Goal: Book appointment/travel/reservation

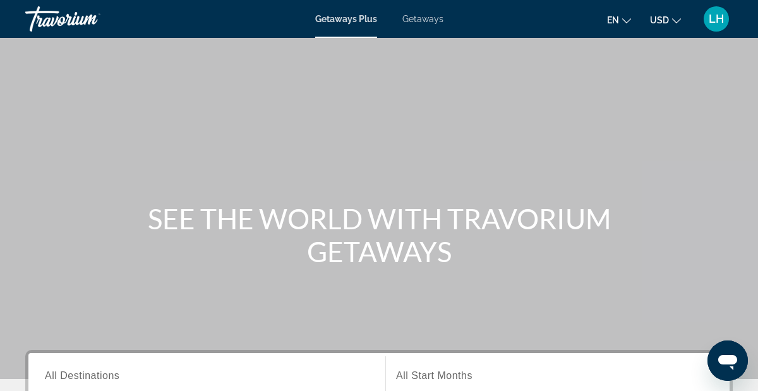
click at [417, 17] on span "Getaways" at bounding box center [422, 19] width 41 height 10
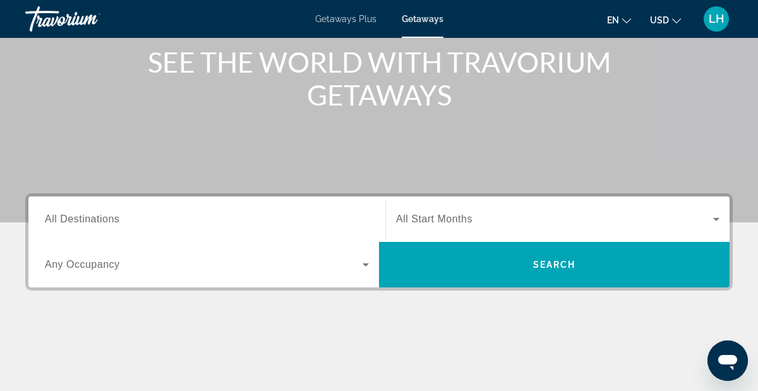
click at [250, 220] on input "Destination All Destinations" at bounding box center [207, 219] width 324 height 15
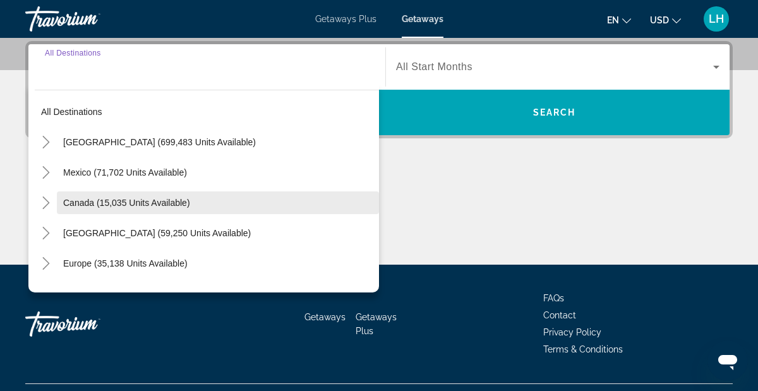
scroll to position [303, 0]
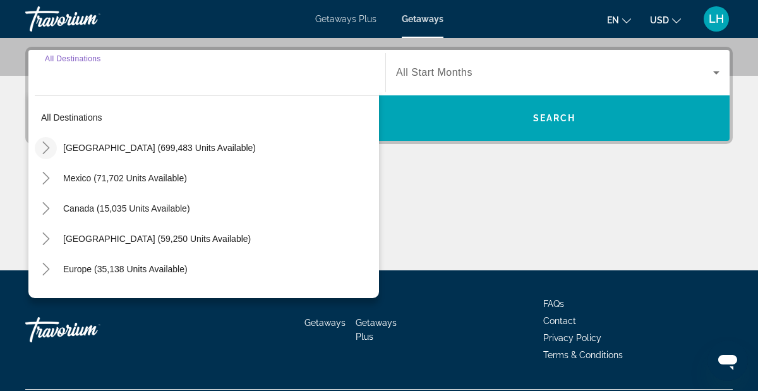
click at [46, 147] on icon "Toggle United States (699,483 units available)" at bounding box center [46, 147] width 13 height 13
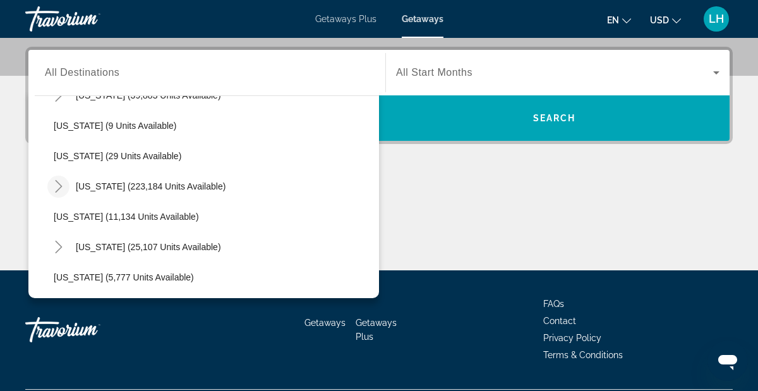
scroll to position [307, 0]
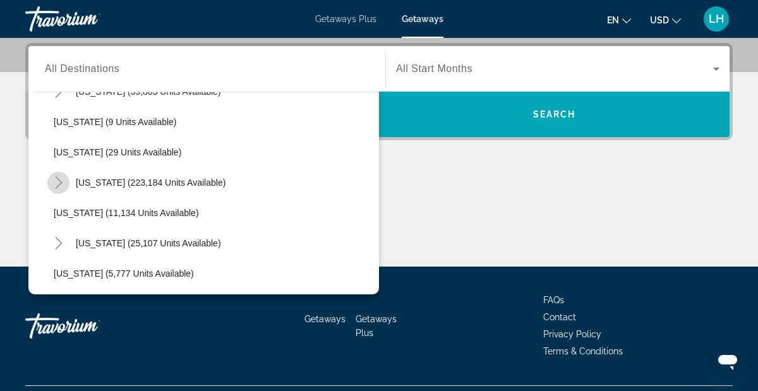
click at [60, 183] on icon "Toggle Florida (223,184 units available)" at bounding box center [58, 182] width 7 height 13
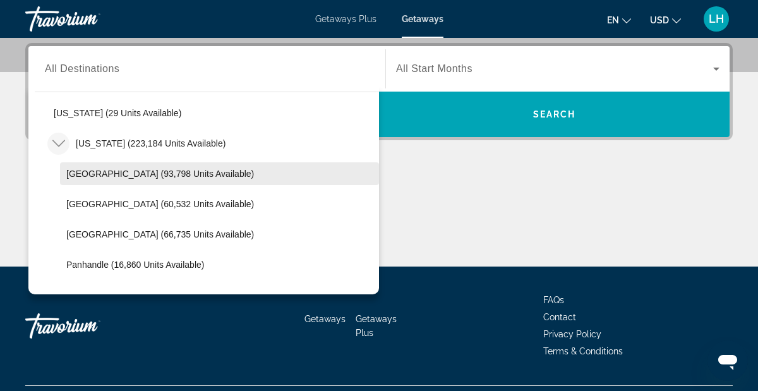
scroll to position [214, 0]
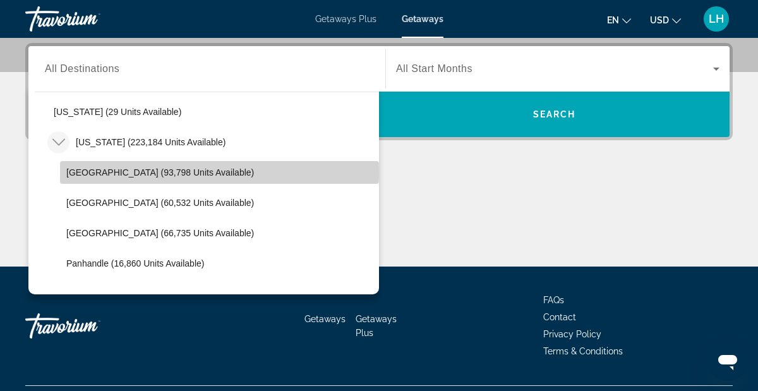
click at [122, 173] on span "[GEOGRAPHIC_DATA] (93,798 units available)" at bounding box center [160, 172] width 188 height 10
type input "**********"
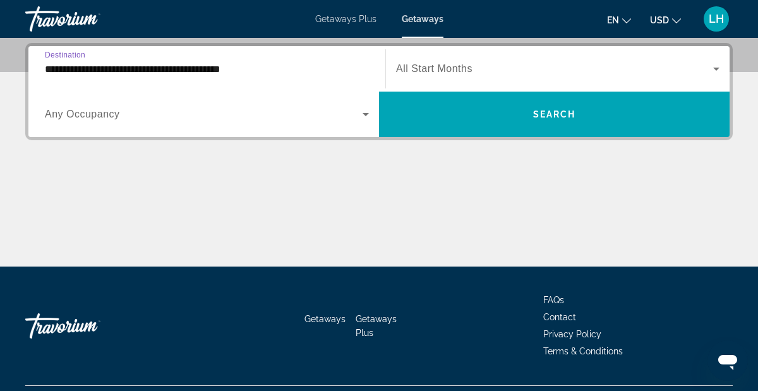
scroll to position [309, 0]
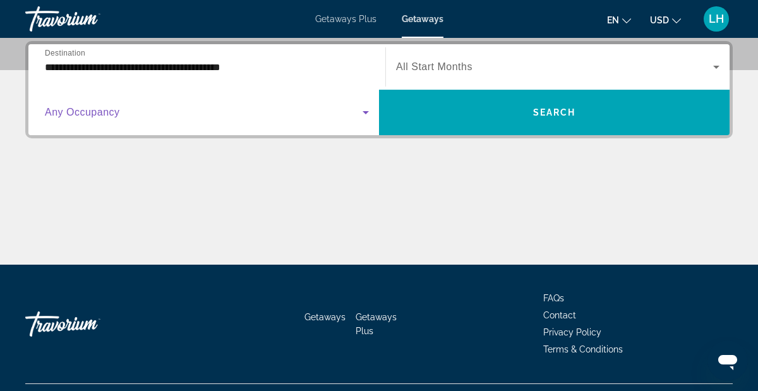
click at [290, 112] on span "Search widget" at bounding box center [204, 112] width 318 height 15
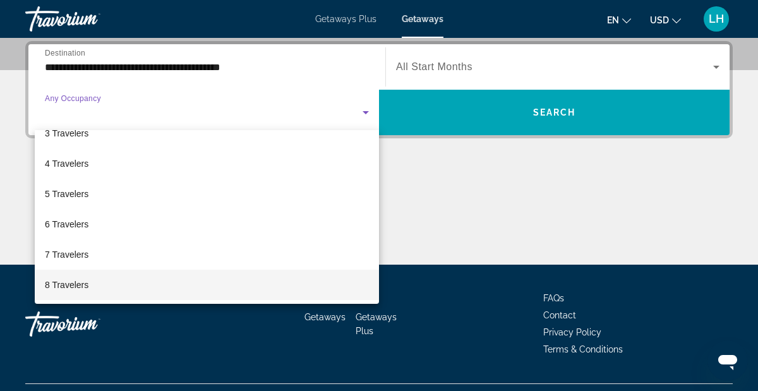
scroll to position [78, 0]
click at [124, 283] on mat-option "8 Travelers" at bounding box center [207, 284] width 344 height 30
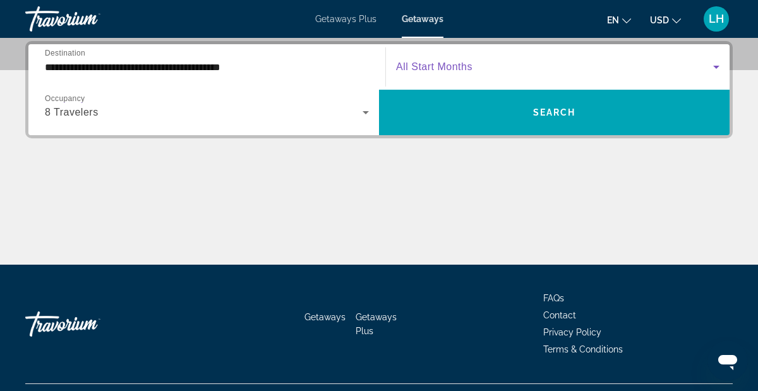
click at [481, 68] on span "Search widget" at bounding box center [554, 66] width 317 height 15
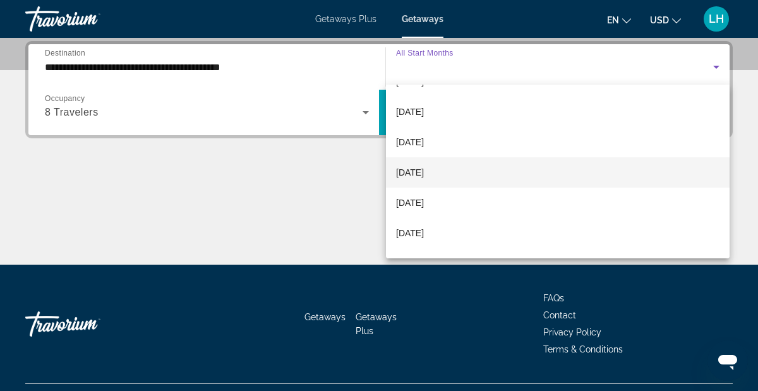
scroll to position [116, 0]
click at [424, 172] on span "[DATE]" at bounding box center [410, 171] width 28 height 15
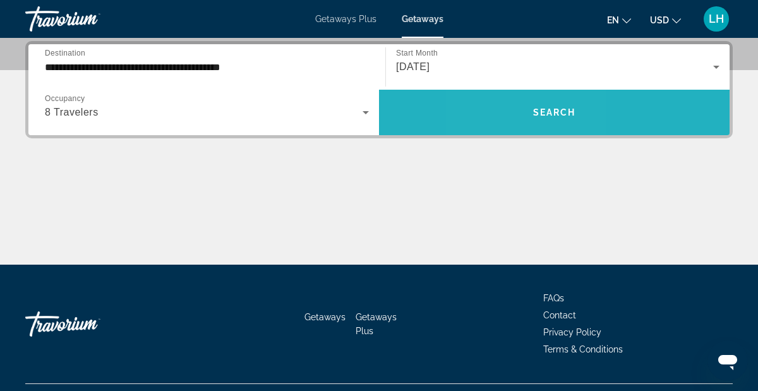
click at [508, 116] on span "Search widget" at bounding box center [554, 112] width 351 height 30
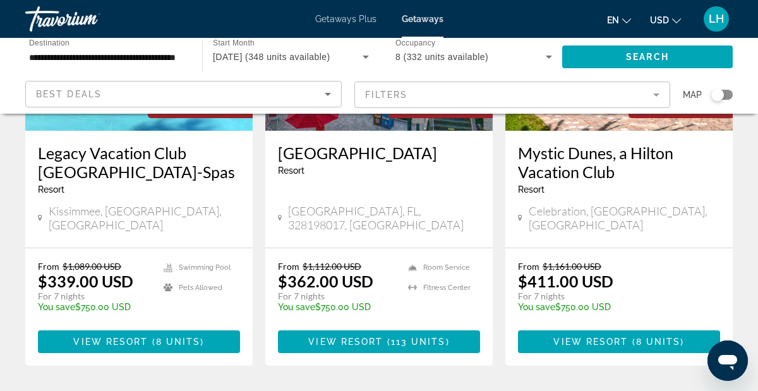
scroll to position [707, 0]
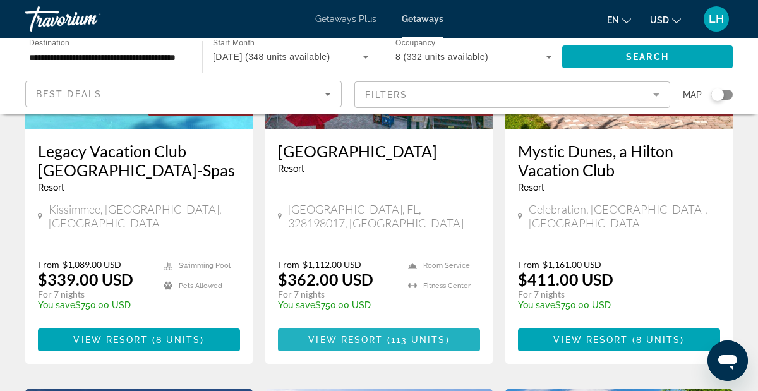
click at [362, 335] on span "View Resort" at bounding box center [345, 340] width 75 height 10
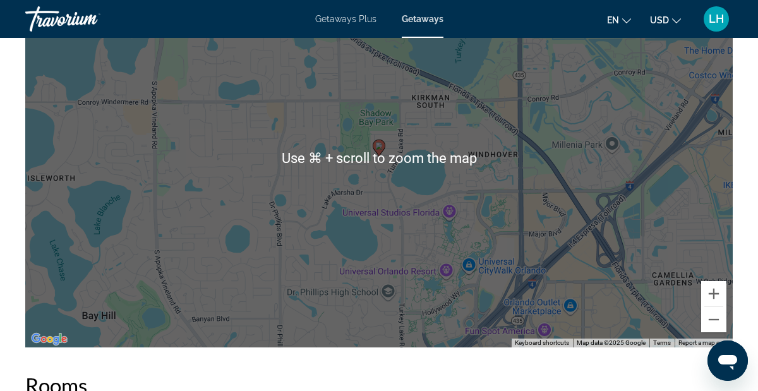
scroll to position [2025, 0]
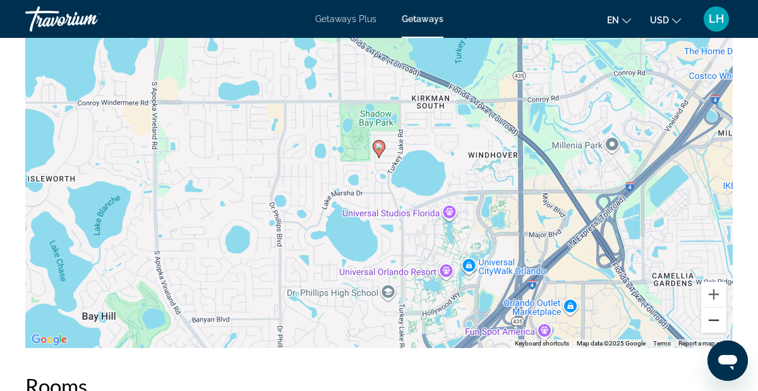
click at [715, 308] on button "Zoom out" at bounding box center [713, 320] width 25 height 25
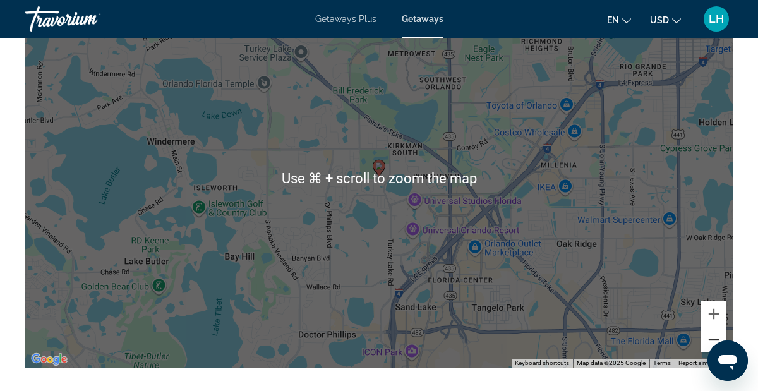
scroll to position [2003, 0]
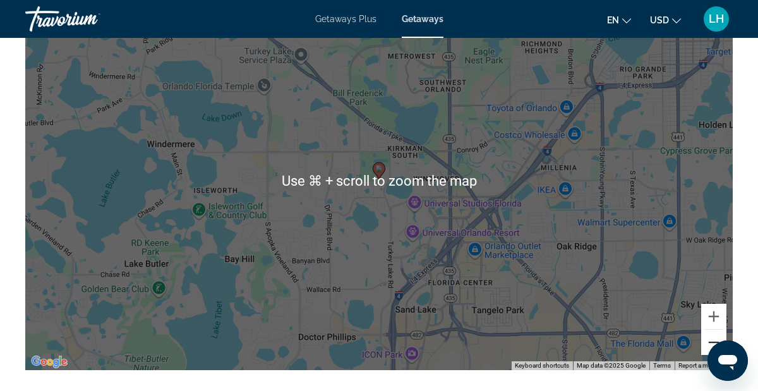
click at [711, 330] on button "Zoom out" at bounding box center [713, 342] width 25 height 25
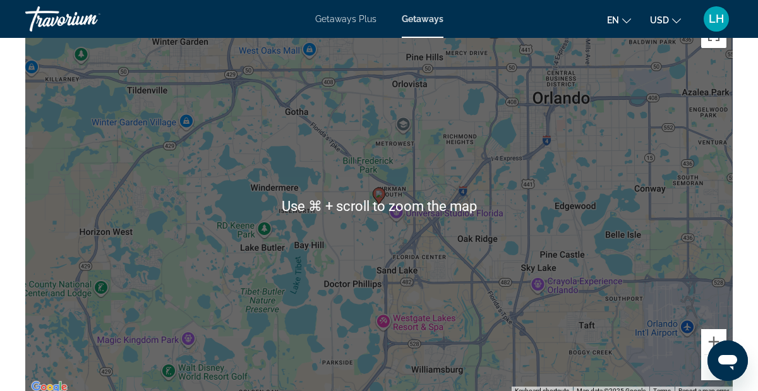
scroll to position [1987, 0]
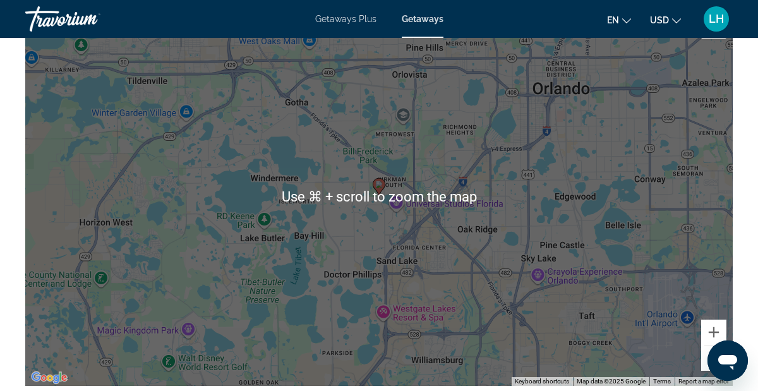
click at [712, 345] on button "Zoom out" at bounding box center [713, 357] width 25 height 25
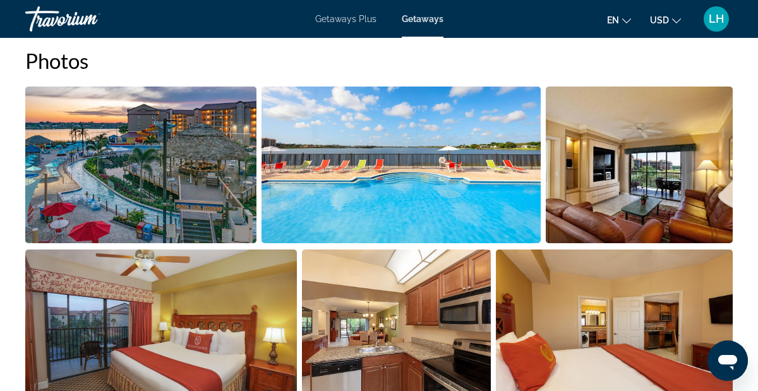
scroll to position [830, 0]
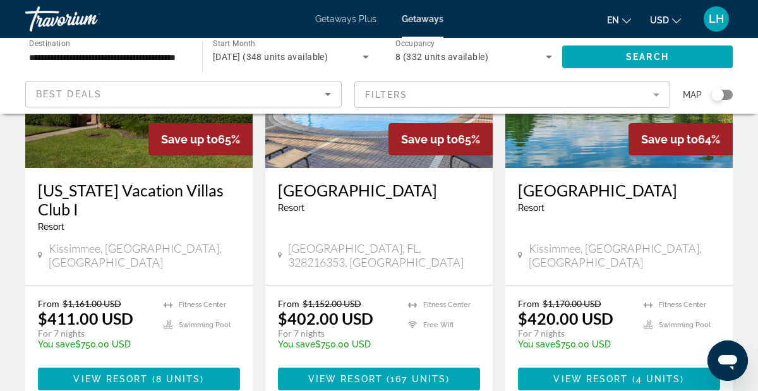
scroll to position [1134, 0]
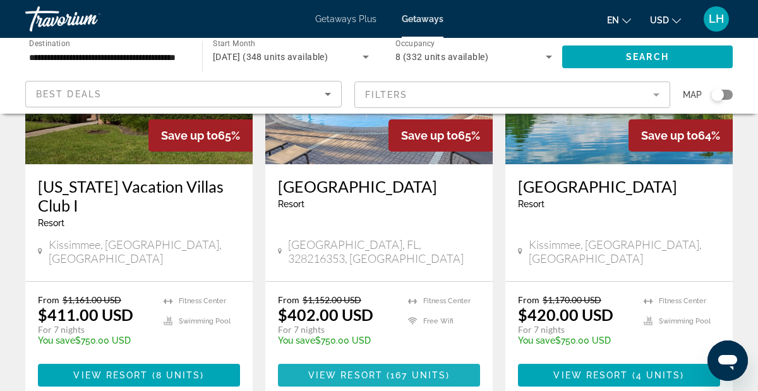
click at [359, 370] on span "View Resort" at bounding box center [345, 375] width 75 height 10
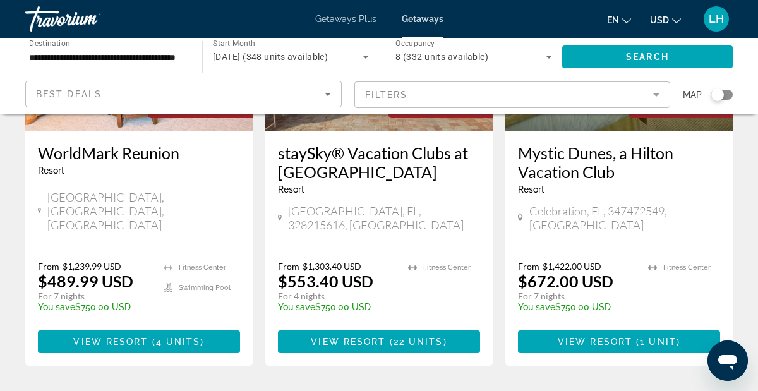
scroll to position [1638, 0]
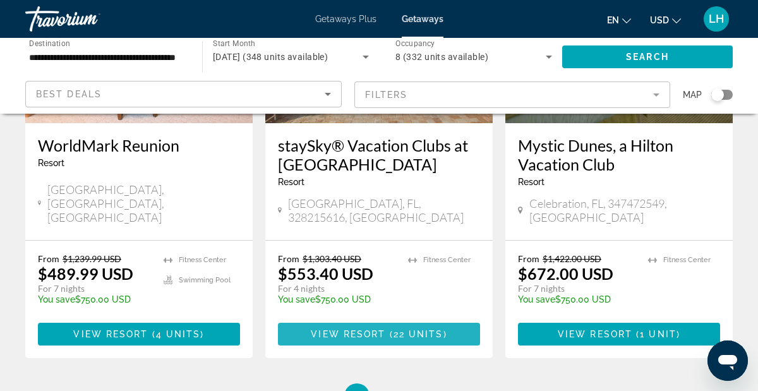
click at [349, 329] on span "View Resort" at bounding box center [348, 334] width 75 height 10
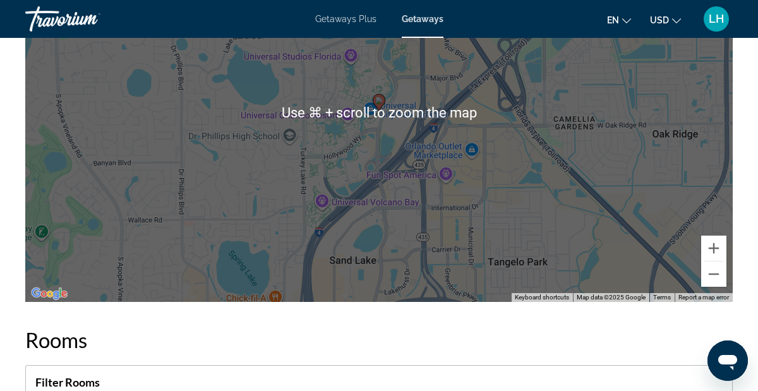
scroll to position [1811, 0]
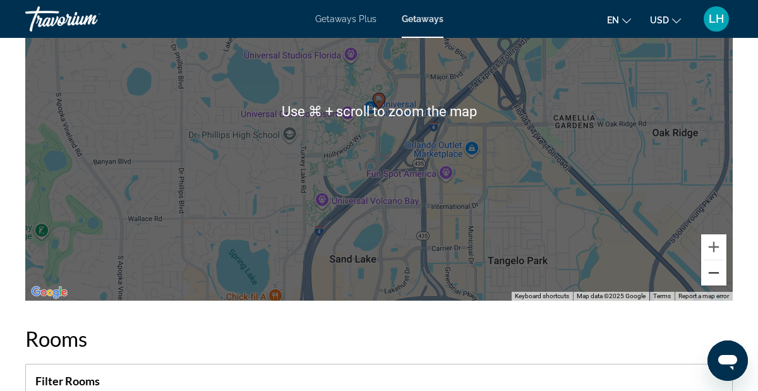
click at [716, 276] on button "Zoom out" at bounding box center [713, 272] width 25 height 25
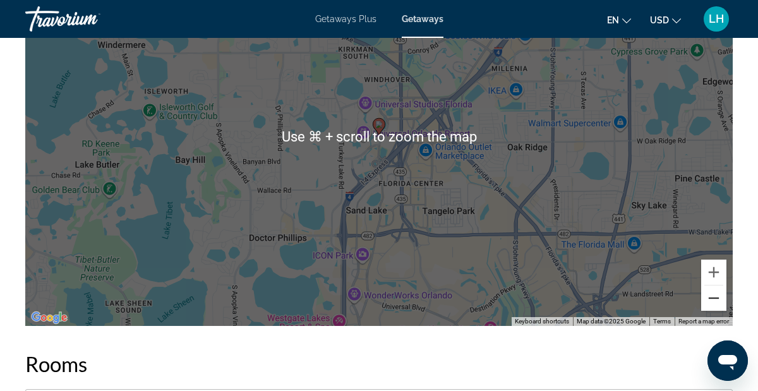
scroll to position [1784, 0]
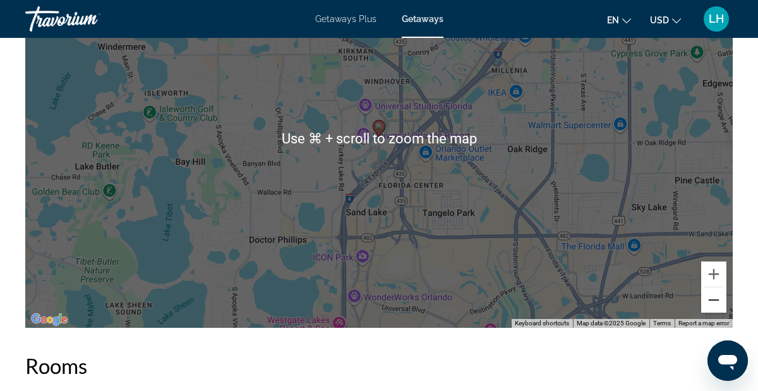
click at [713, 304] on button "Zoom out" at bounding box center [713, 299] width 25 height 25
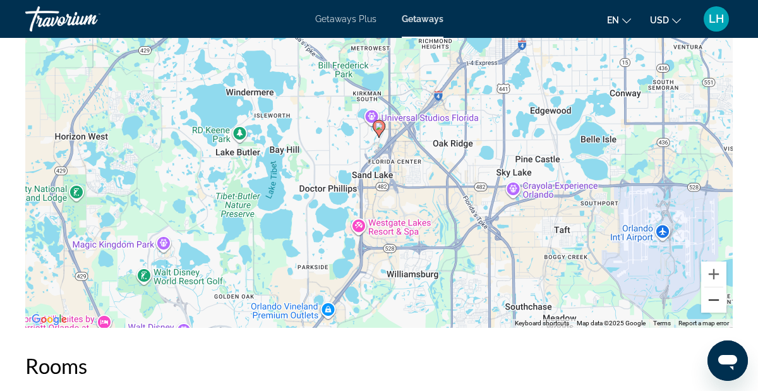
click at [713, 304] on button "Zoom out" at bounding box center [713, 299] width 25 height 25
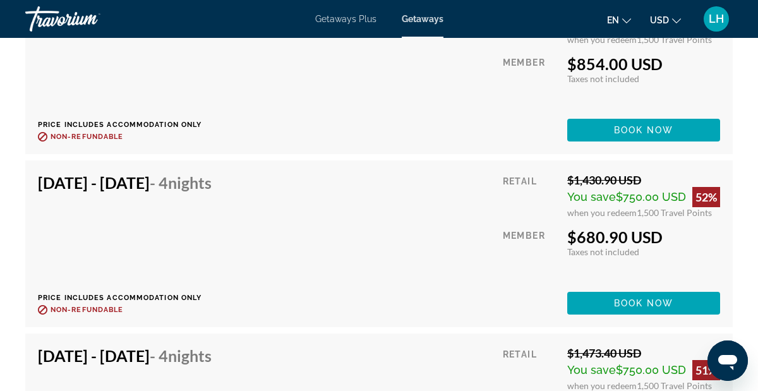
scroll to position [2691, 0]
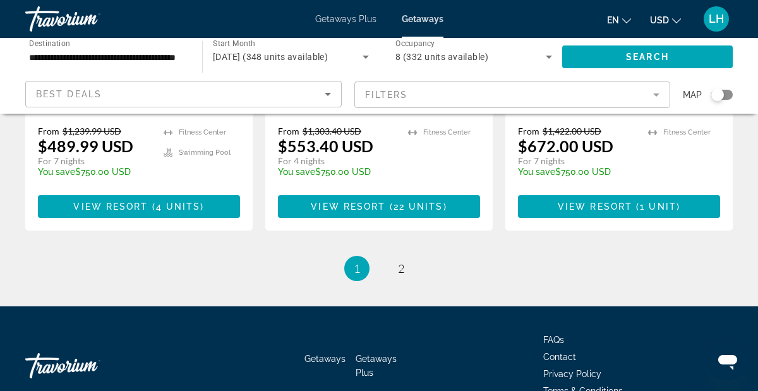
scroll to position [1766, 0]
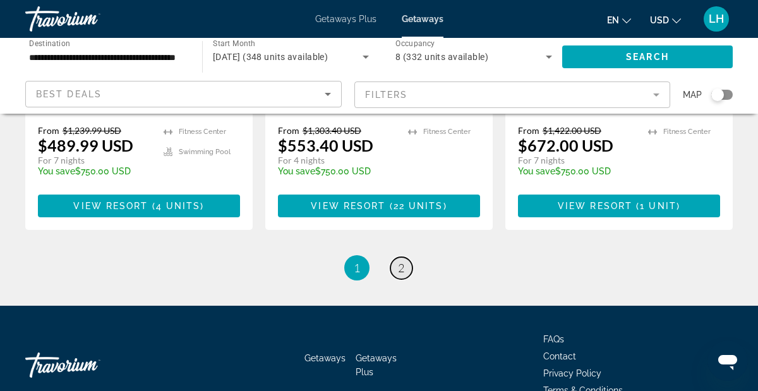
click at [402, 261] on span "2" at bounding box center [401, 268] width 6 height 14
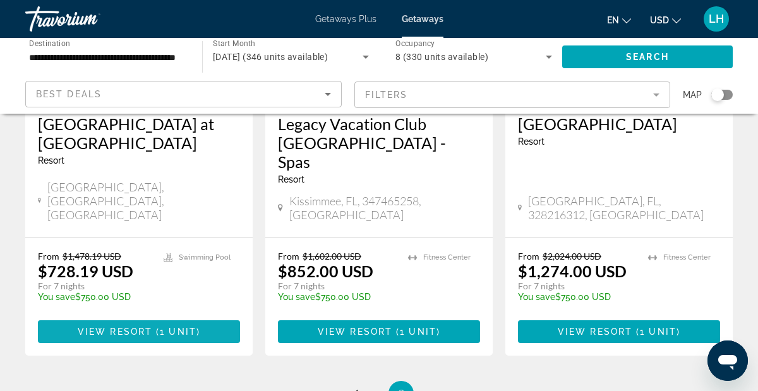
scroll to position [260, 0]
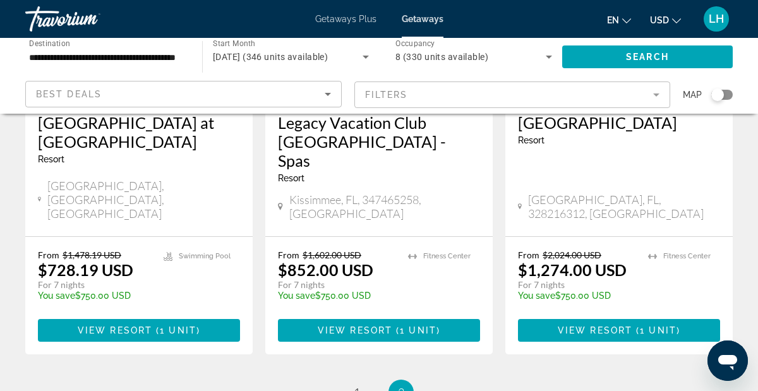
click at [121, 325] on span "View Resort" at bounding box center [115, 330] width 75 height 10
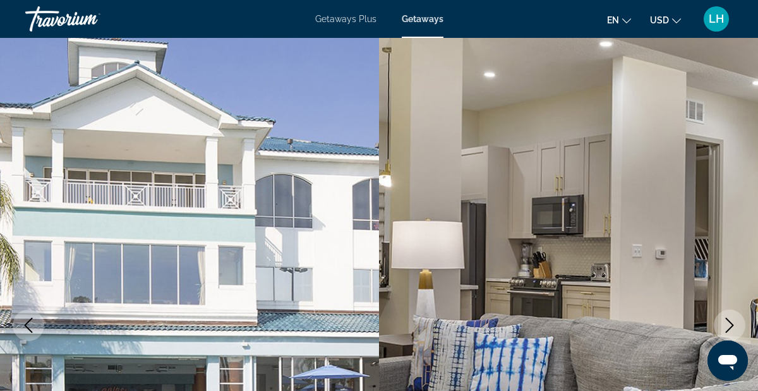
scroll to position [11, 0]
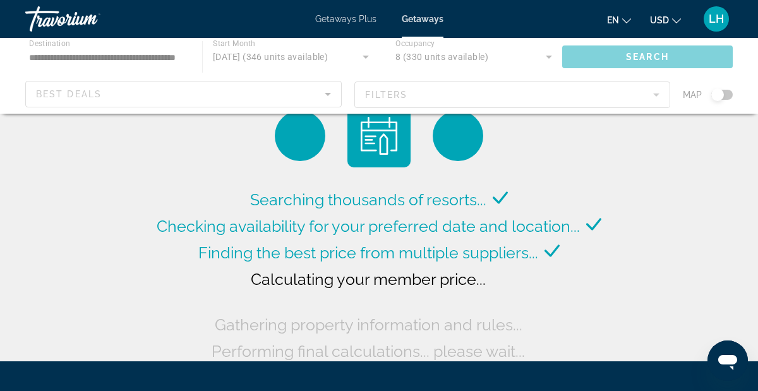
click at [341, 20] on span "Getaways Plus" at bounding box center [345, 19] width 61 height 10
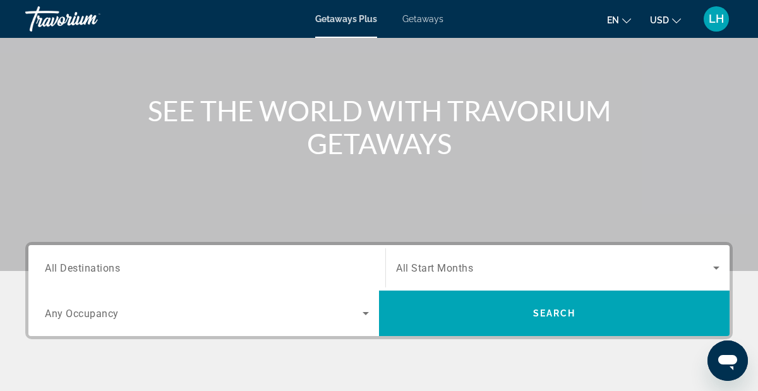
scroll to position [128, 0]
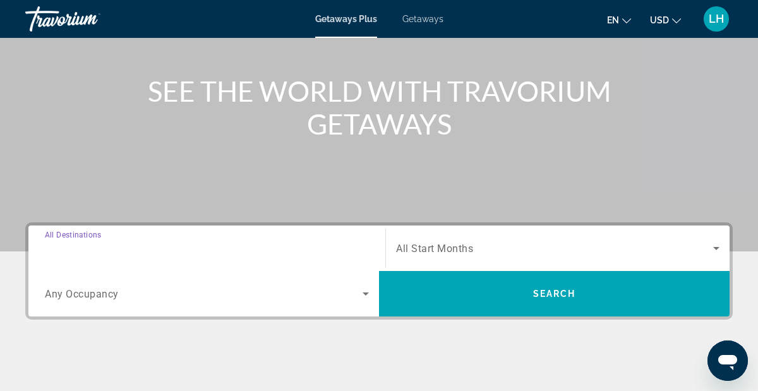
click at [136, 248] on input "Destination All Destinations" at bounding box center [207, 248] width 324 height 15
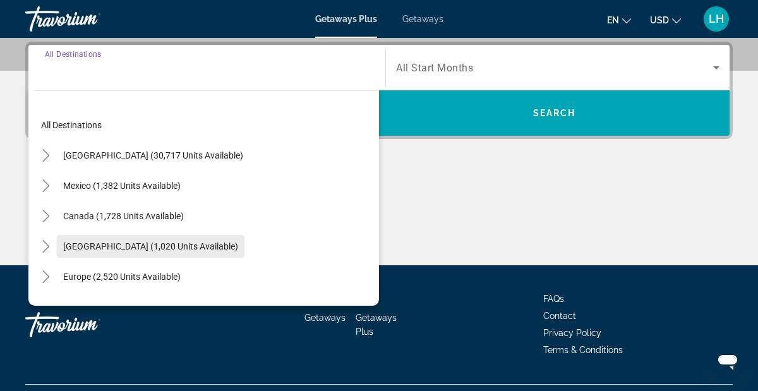
scroll to position [309, 0]
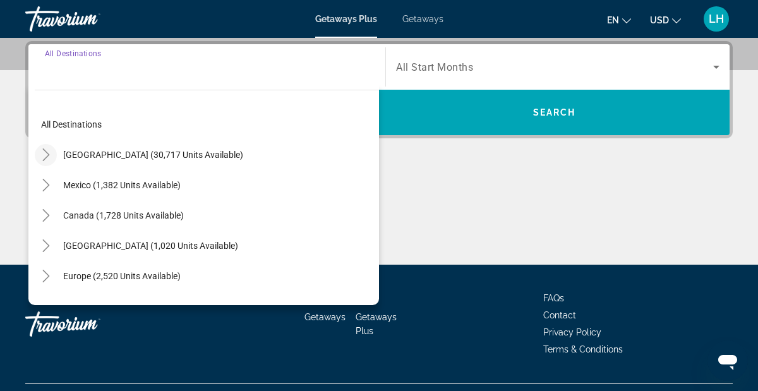
click at [53, 153] on mat-icon "Toggle United States (30,717 units available)" at bounding box center [46, 155] width 22 height 22
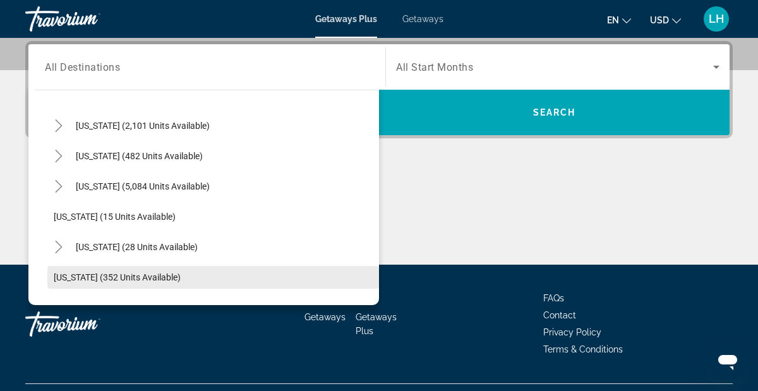
scroll to position [119, 0]
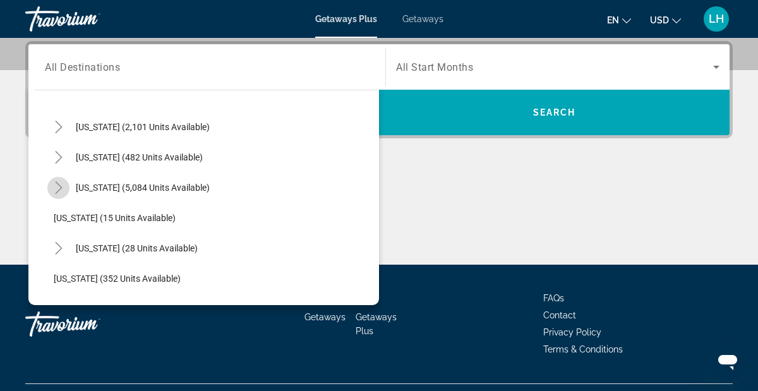
click at [59, 188] on icon "Toggle Florida (5,084 units available)" at bounding box center [58, 187] width 13 height 13
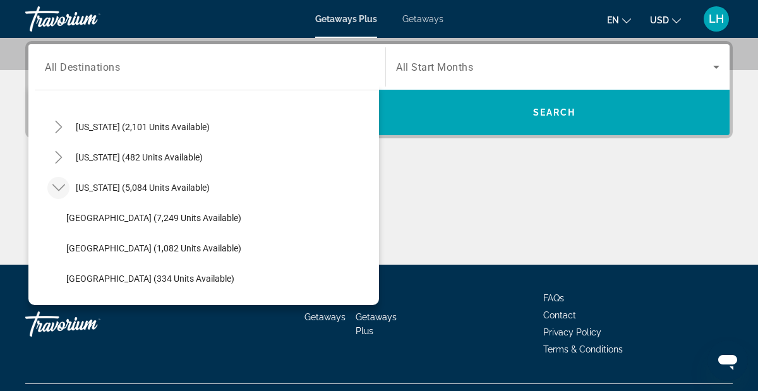
scroll to position [119, 0]
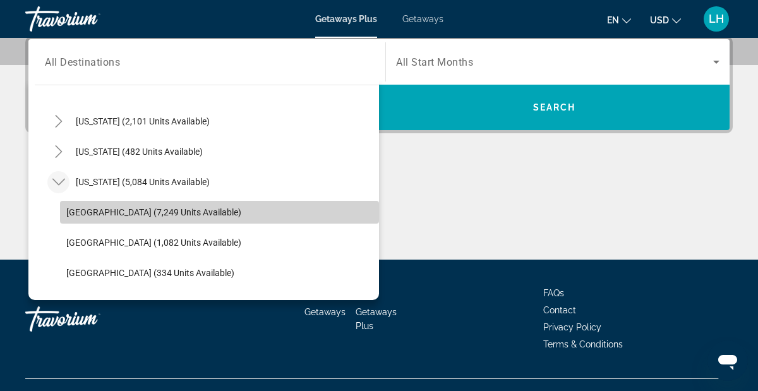
drag, startPoint x: 137, startPoint y: 221, endPoint x: 126, endPoint y: 207, distance: 17.6
click at [136, 218] on span "Search widget" at bounding box center [219, 212] width 319 height 30
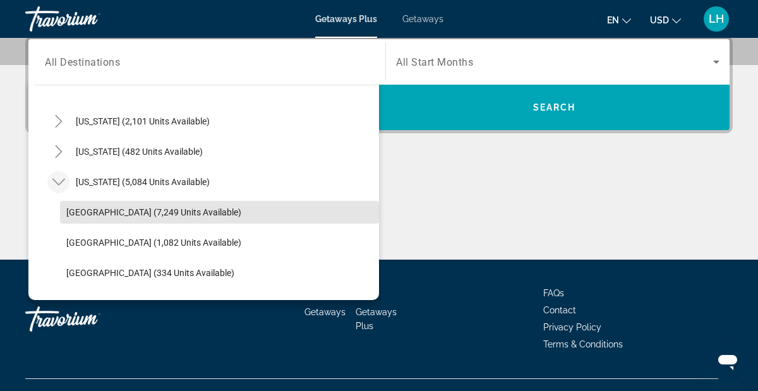
type input "**********"
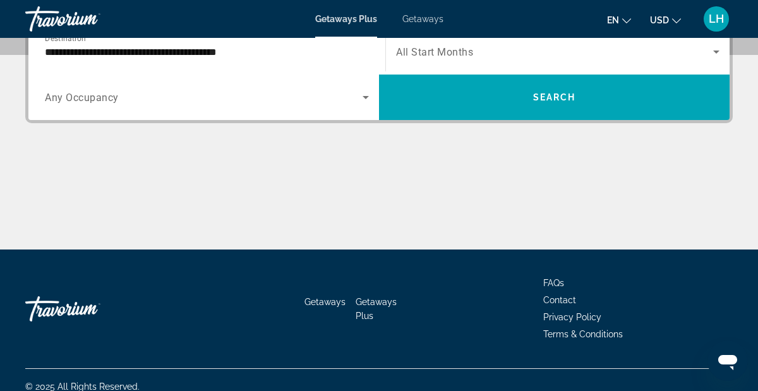
click at [107, 100] on span "Any Occupancy" at bounding box center [82, 98] width 74 height 12
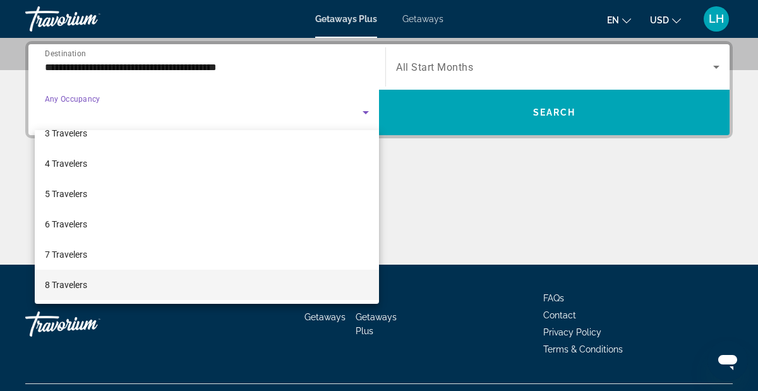
scroll to position [80, 0]
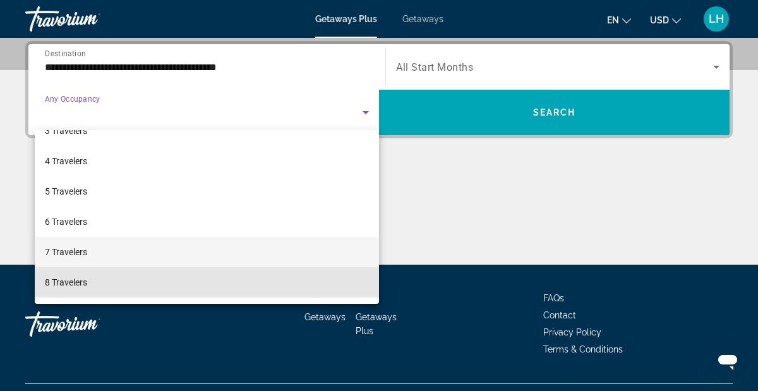
drag, startPoint x: 91, startPoint y: 281, endPoint x: 76, endPoint y: 263, distance: 23.8
click at [91, 280] on mat-option "8 Travelers" at bounding box center [207, 282] width 344 height 30
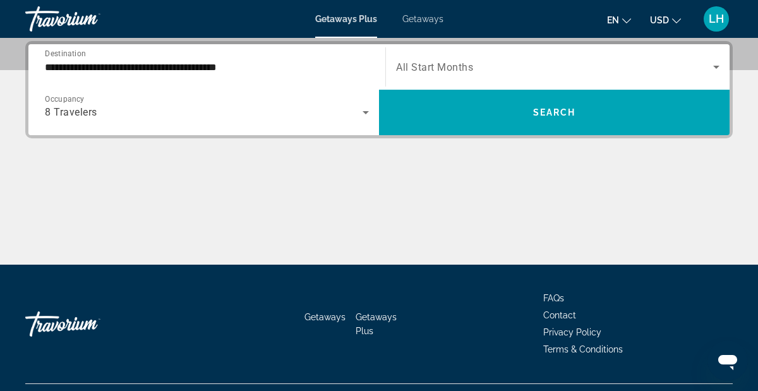
click at [472, 69] on span "All Start Months" at bounding box center [434, 67] width 77 height 12
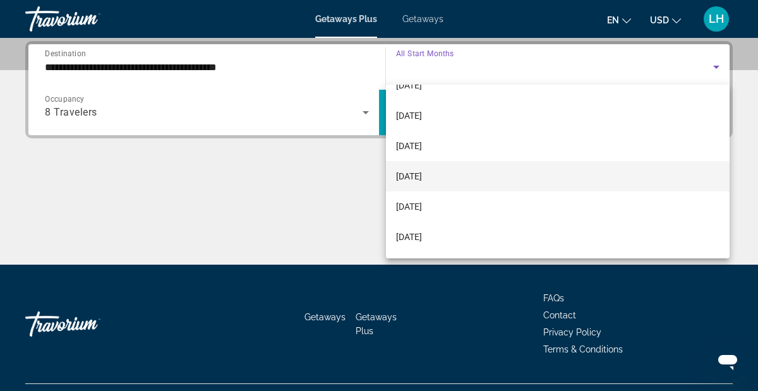
scroll to position [112, 0]
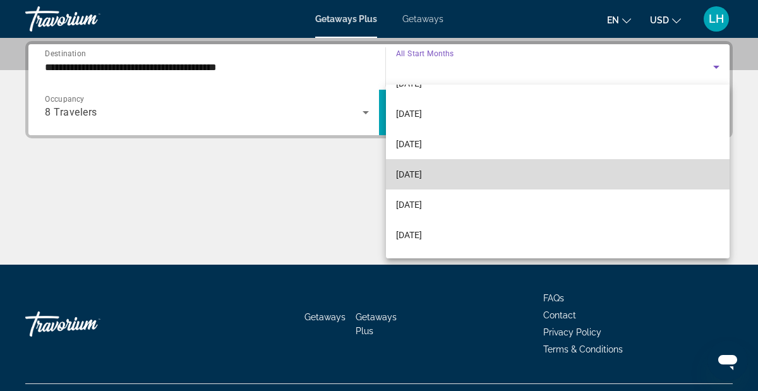
click at [422, 174] on span "[DATE]" at bounding box center [409, 174] width 26 height 15
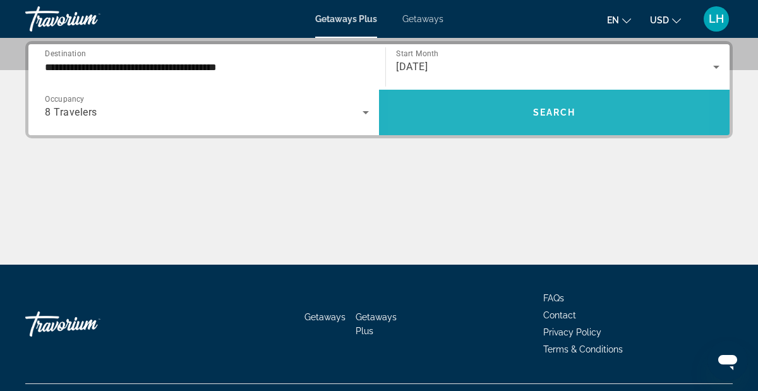
click at [479, 116] on span "Search widget" at bounding box center [554, 112] width 351 height 30
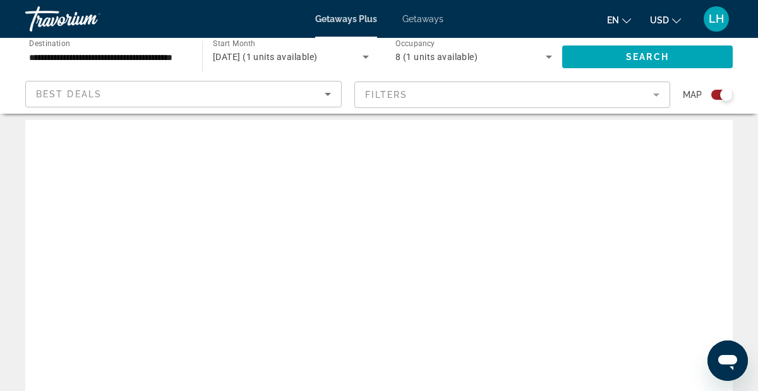
scroll to position [133, 0]
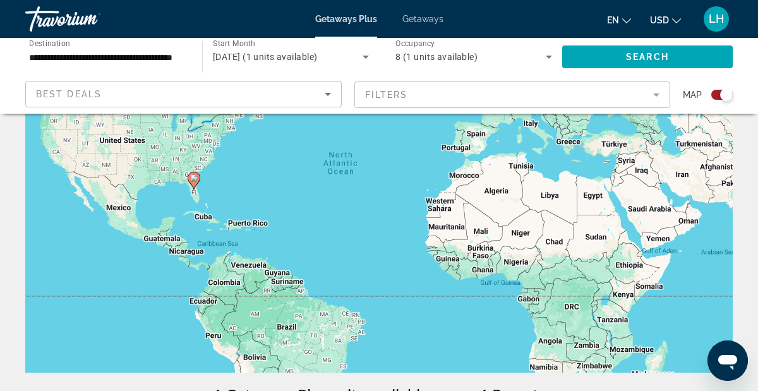
click at [719, 94] on div "Search widget" at bounding box center [721, 95] width 21 height 10
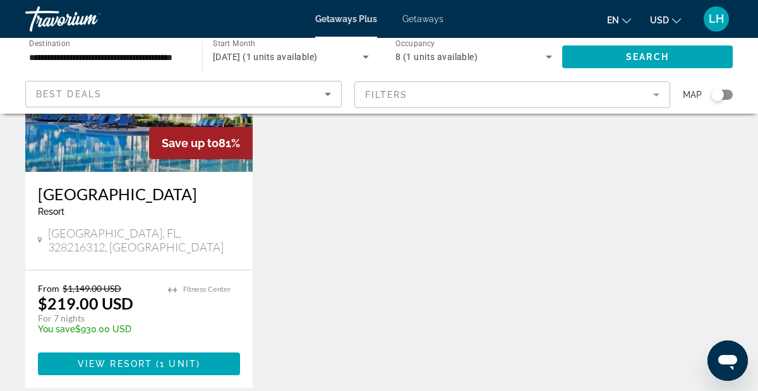
scroll to position [189, 0]
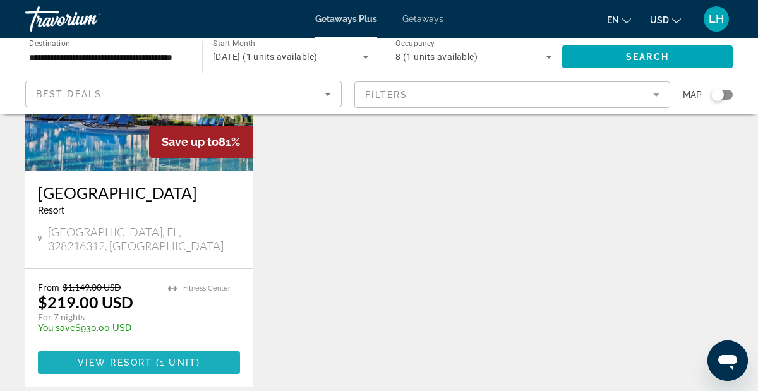
click at [121, 357] on span "View Resort" at bounding box center [115, 362] width 75 height 10
